Goal: Information Seeking & Learning: Learn about a topic

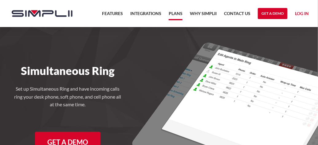
click at [177, 12] on link "Plans" at bounding box center [176, 15] width 14 height 10
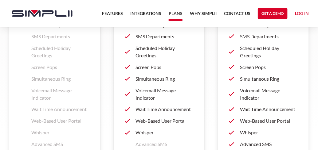
scroll to position [902, 0]
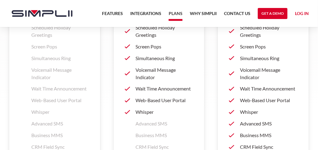
click at [151, 59] on p "Simultaneous Ring" at bounding box center [165, 58] width 58 height 7
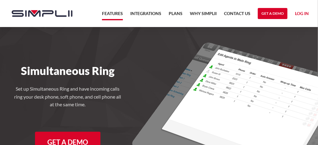
click at [115, 14] on link "Features" at bounding box center [112, 15] width 21 height 10
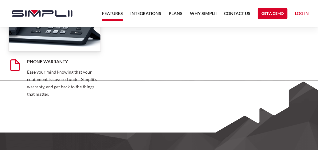
scroll to position [4971, 0]
